Goal: Unclear: Browse casually

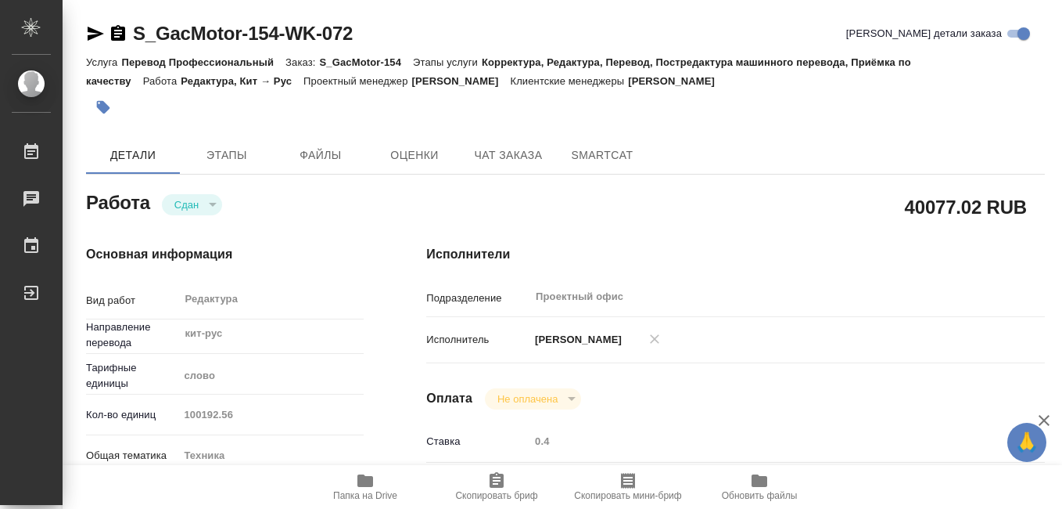
type textarea "x"
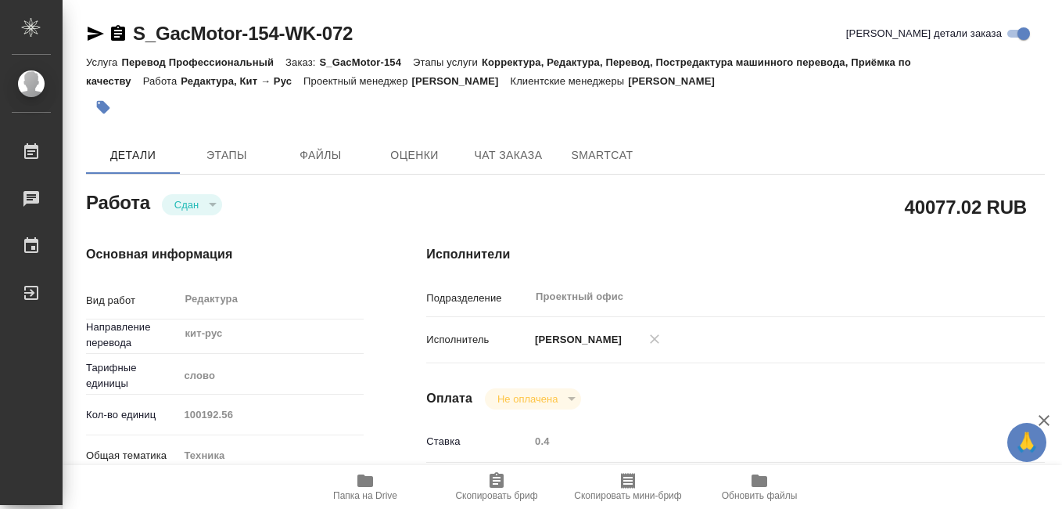
type textarea "x"
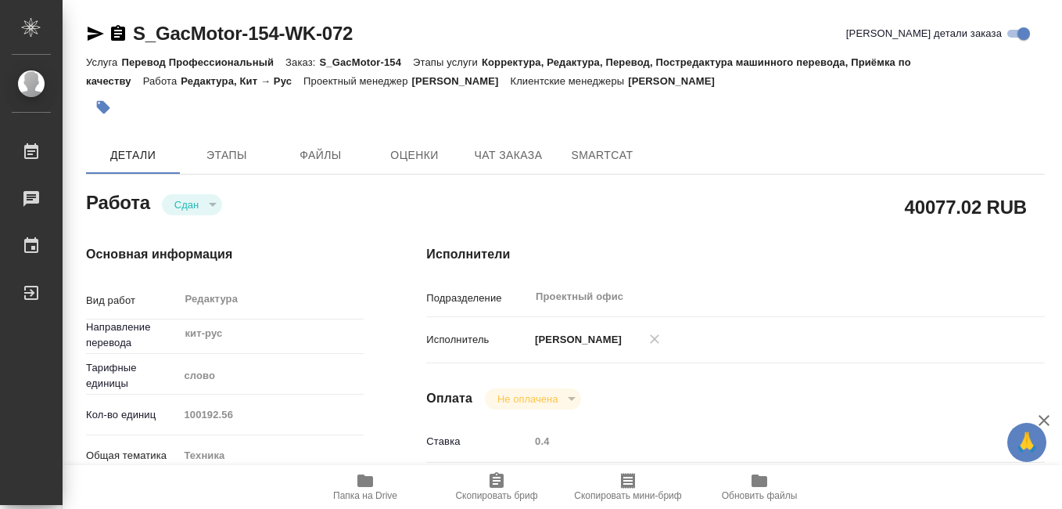
type textarea "x"
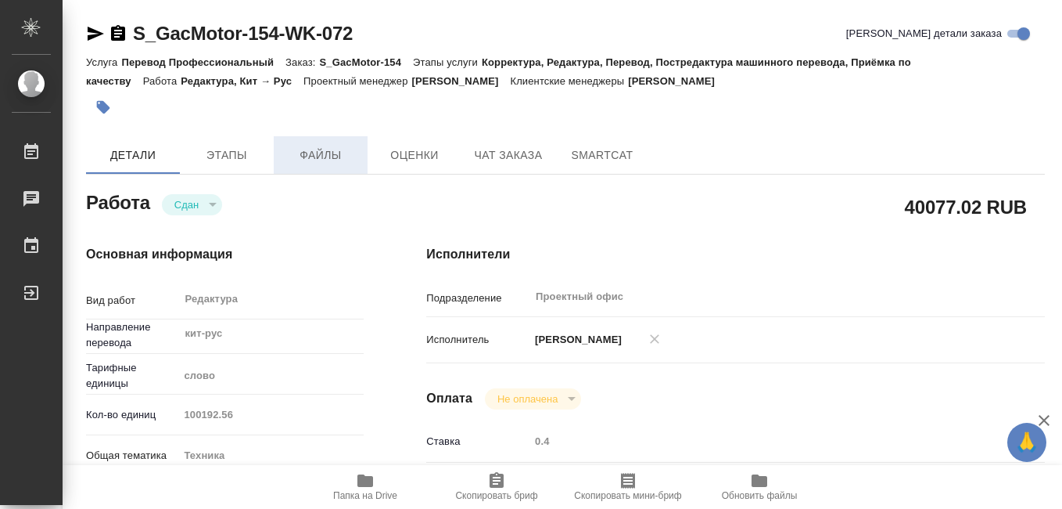
type textarea "x"
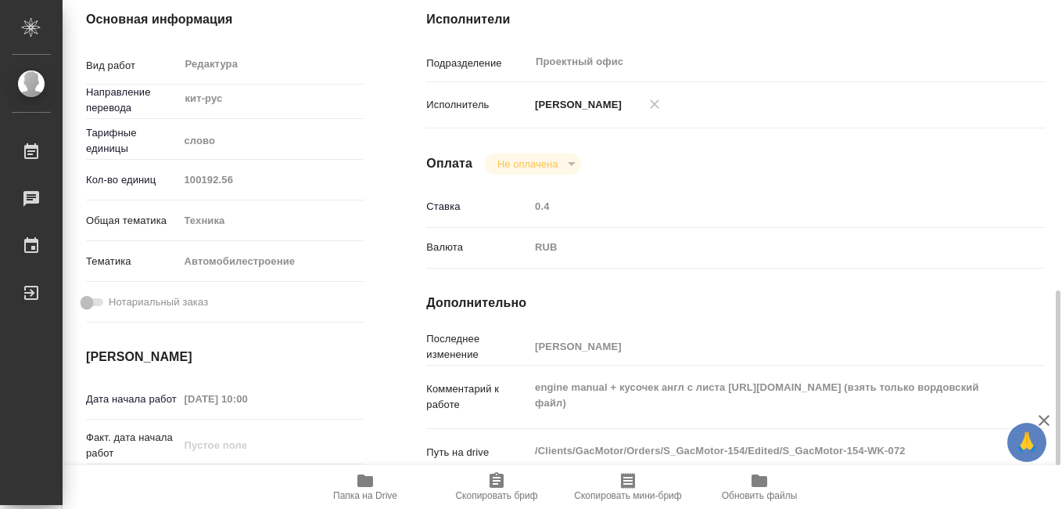
scroll to position [548, 0]
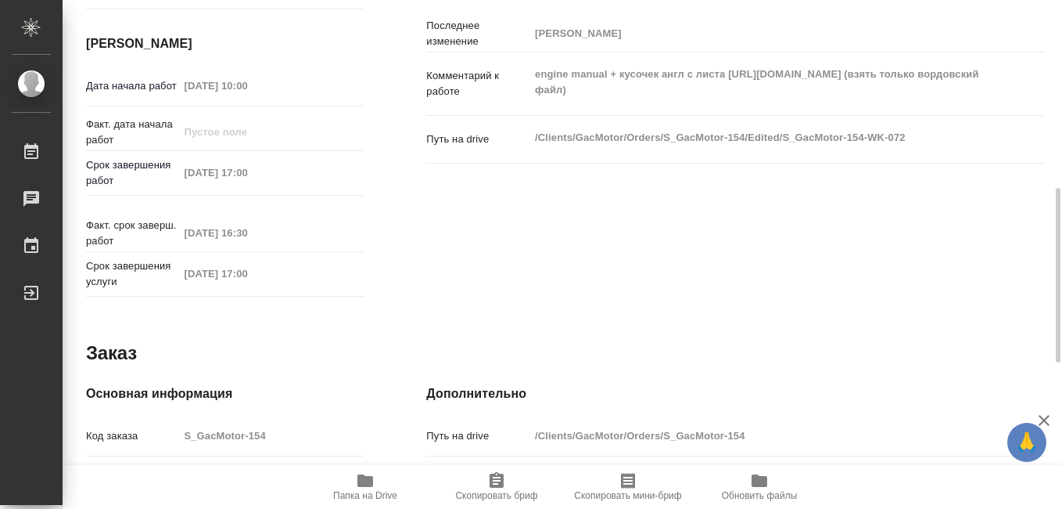
click at [368, 488] on icon "button" at bounding box center [365, 480] width 19 height 19
